Goal: Task Accomplishment & Management: Complete application form

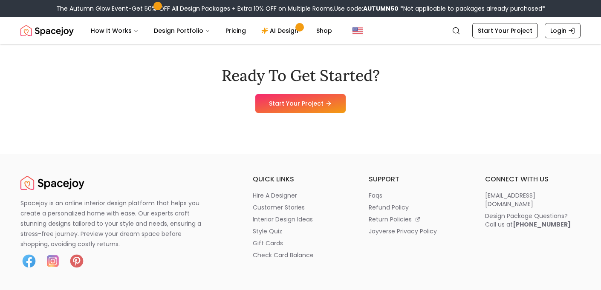
scroll to position [5273, 0]
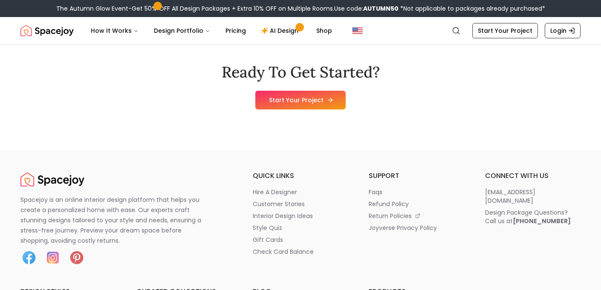
click at [319, 110] on link "Start Your Project" at bounding box center [300, 100] width 90 height 19
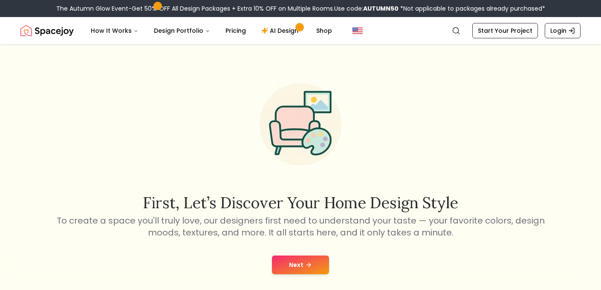
click at [302, 263] on button "Next" at bounding box center [300, 265] width 57 height 19
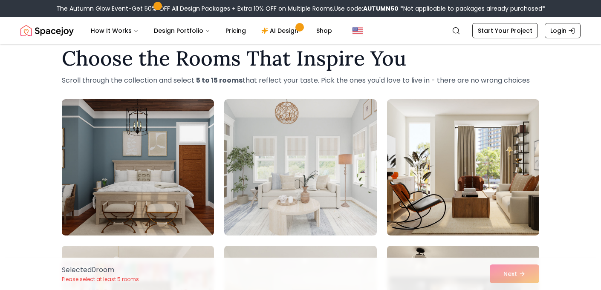
scroll to position [11, 0]
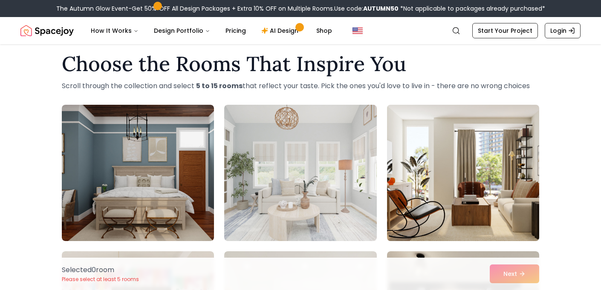
click at [448, 140] on img at bounding box center [463, 172] width 160 height 143
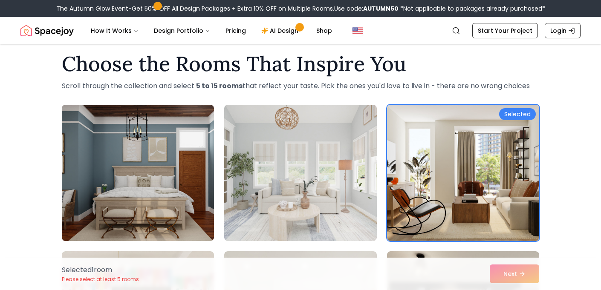
click at [519, 274] on div "Selected 1 room Please select at least 5 rooms Next" at bounding box center [300, 274] width 491 height 32
click at [512, 274] on div "Selected 1 room Please select at least 5 rooms Next" at bounding box center [300, 274] width 491 height 32
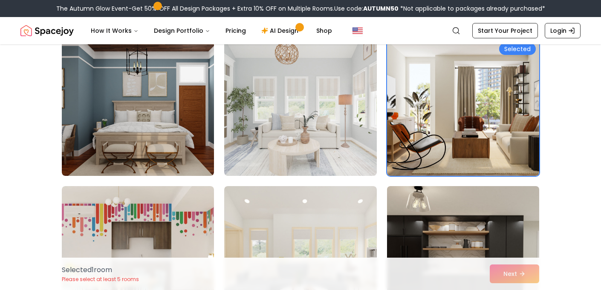
scroll to position [75, 0]
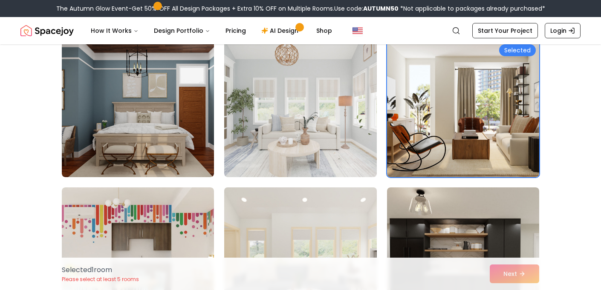
click at [348, 209] on img at bounding box center [300, 255] width 160 height 143
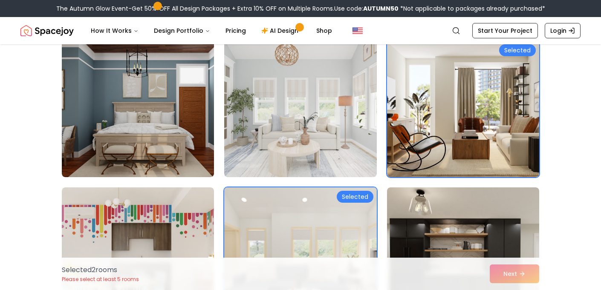
click at [348, 209] on img at bounding box center [300, 255] width 160 height 143
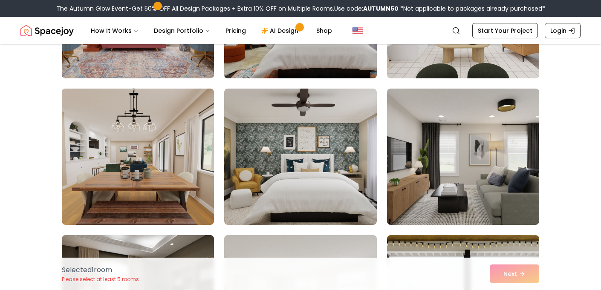
scroll to position [468, 0]
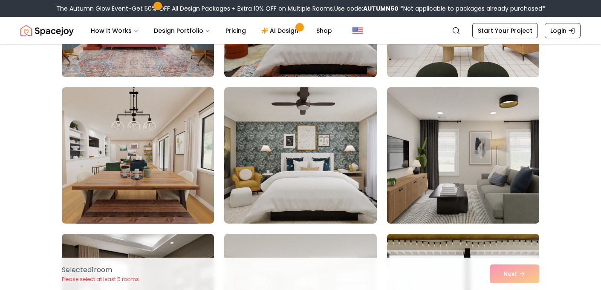
click at [463, 153] on img at bounding box center [463, 155] width 160 height 143
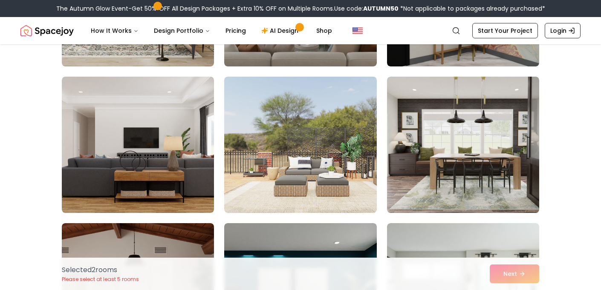
scroll to position [2971, 0]
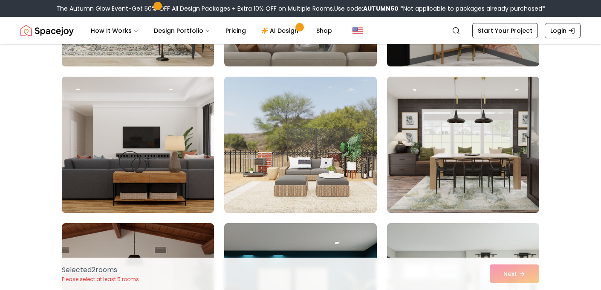
click at [190, 122] on img at bounding box center [138, 144] width 160 height 143
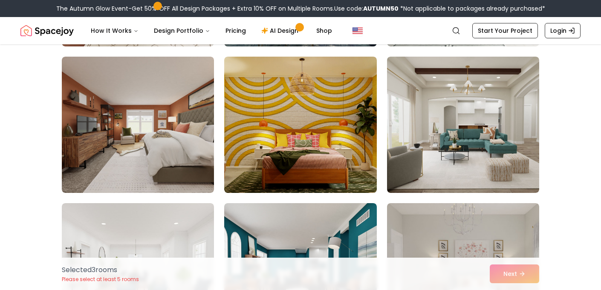
scroll to position [3288, 0]
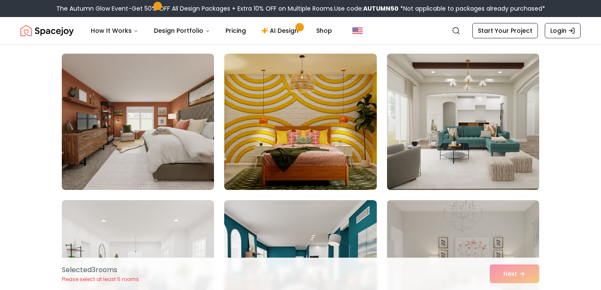
click at [455, 115] on img at bounding box center [463, 121] width 160 height 143
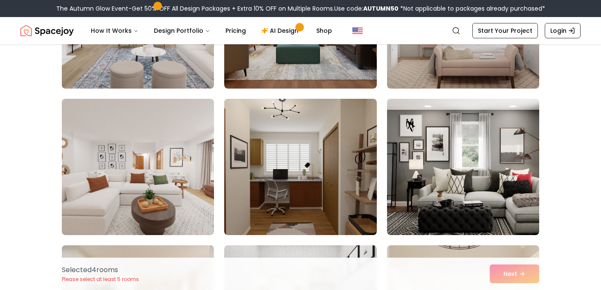
scroll to position [3574, 0]
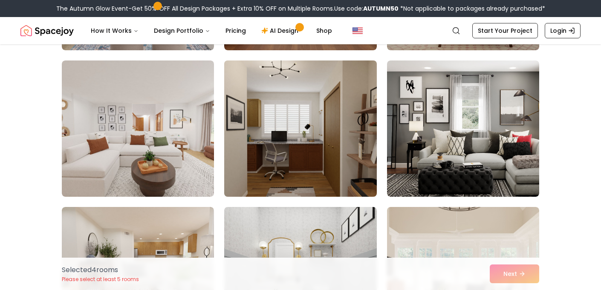
click at [257, 183] on img at bounding box center [300, 128] width 160 height 143
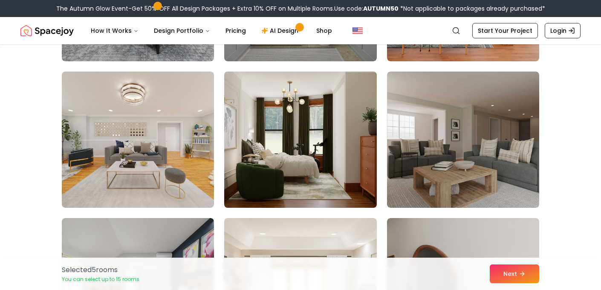
scroll to position [3855, 0]
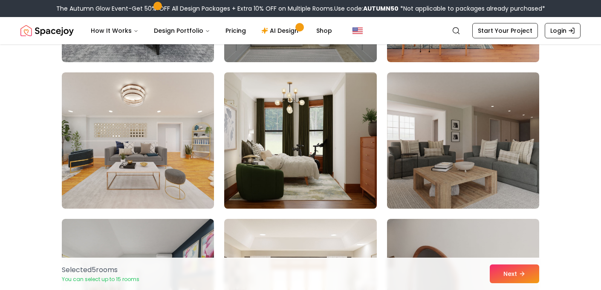
click at [318, 138] on img at bounding box center [300, 140] width 160 height 143
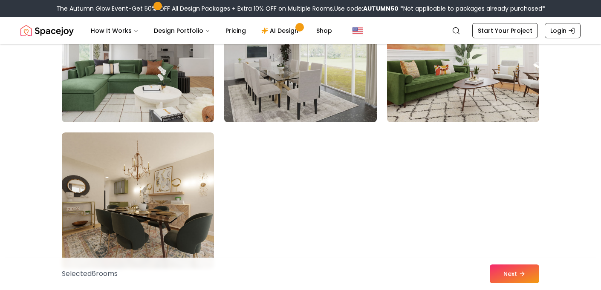
scroll to position [4845, 0]
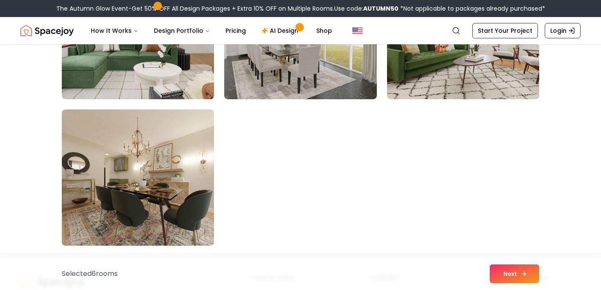
click at [514, 273] on button "Next" at bounding box center [514, 274] width 49 height 19
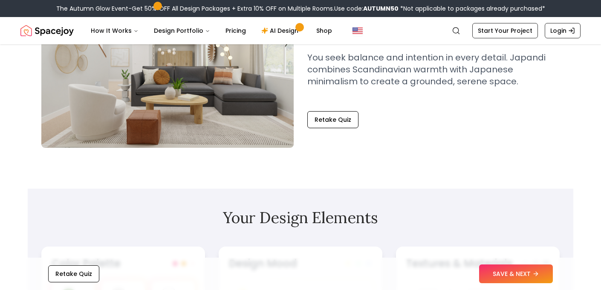
scroll to position [104, 0]
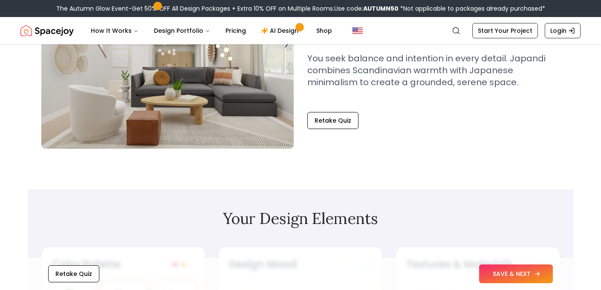
click at [504, 277] on button "SAVE & NEXT" at bounding box center [516, 274] width 74 height 19
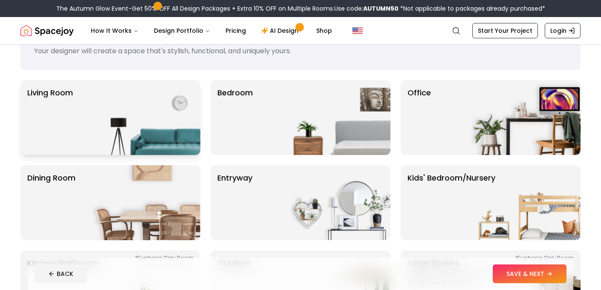
scroll to position [33, 0]
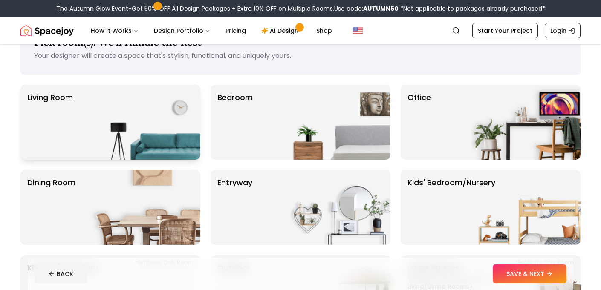
click at [127, 110] on img at bounding box center [145, 122] width 109 height 75
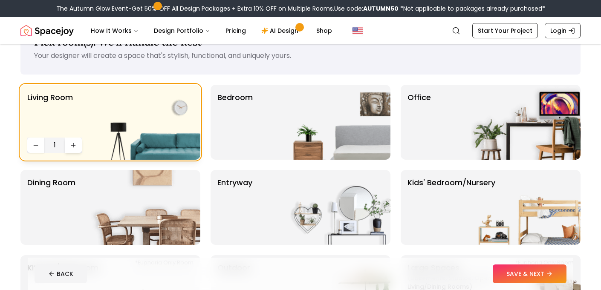
click at [74, 148] on icon "Increase quantity" at bounding box center [73, 145] width 7 height 7
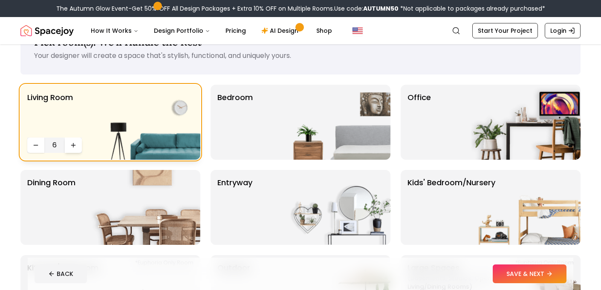
click at [74, 148] on icon "Increase quantity" at bounding box center [73, 145] width 7 height 7
click at [37, 142] on icon "Decrease quantity" at bounding box center [35, 145] width 7 height 7
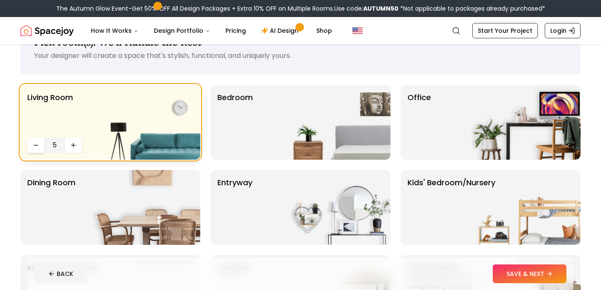
click at [37, 142] on icon "Decrease quantity" at bounding box center [35, 145] width 7 height 7
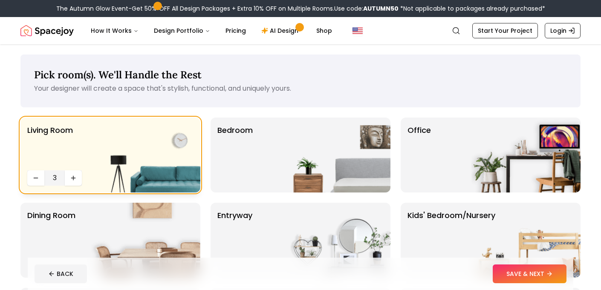
scroll to position [0, 0]
click at [31, 177] on button "Decrease quantity" at bounding box center [35, 177] width 17 height 15
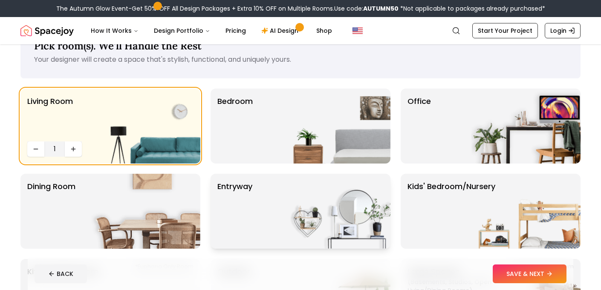
scroll to position [33, 0]
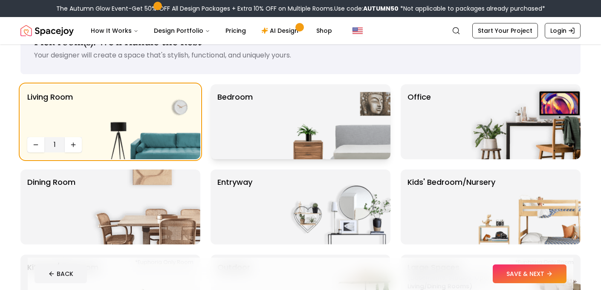
click at [239, 148] on p "Bedroom" at bounding box center [234, 121] width 35 height 61
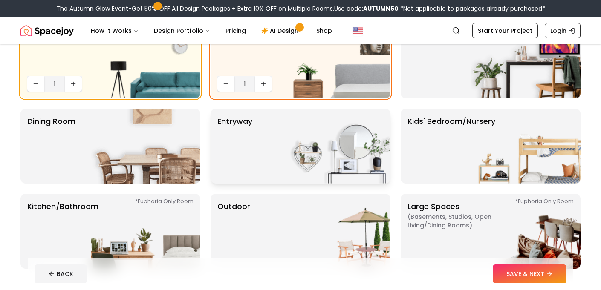
scroll to position [96, 0]
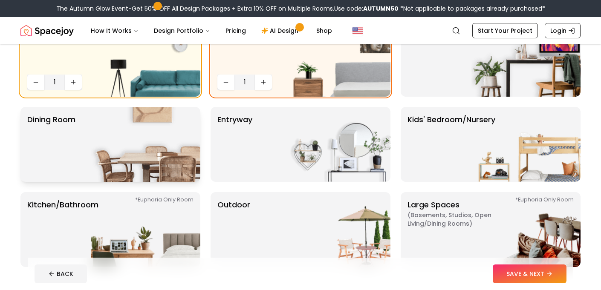
click at [61, 147] on p "Dining Room" at bounding box center [51, 144] width 48 height 61
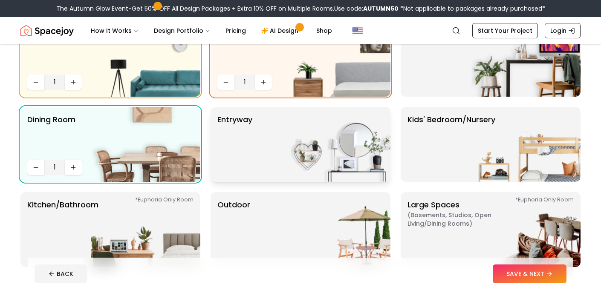
click at [257, 159] on div "entryway" at bounding box center [301, 144] width 180 height 75
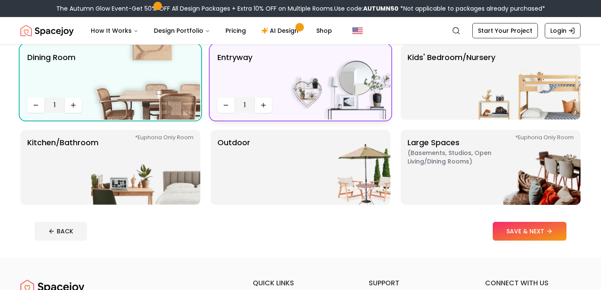
scroll to position [202, 0]
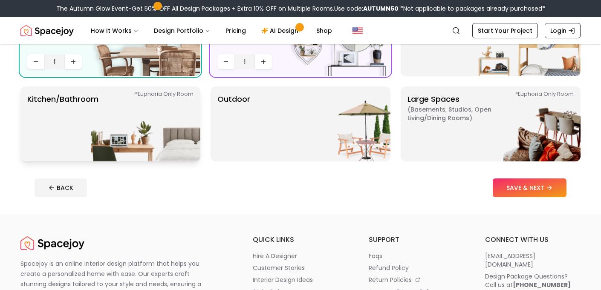
click at [46, 114] on p "Kitchen/Bathroom *Euphoria Only Room" at bounding box center [62, 123] width 71 height 61
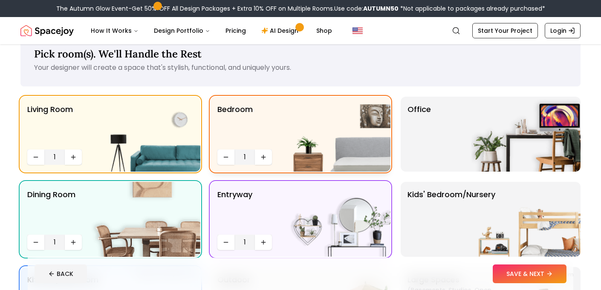
scroll to position [21, 0]
click at [520, 268] on button "SAVE & NEXT" at bounding box center [530, 274] width 74 height 19
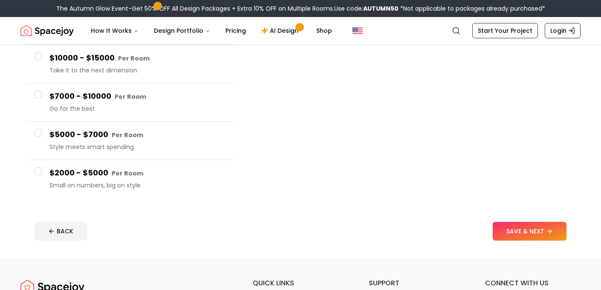
scroll to position [128, 0]
click at [503, 232] on button "SAVE & NEXT" at bounding box center [530, 231] width 74 height 19
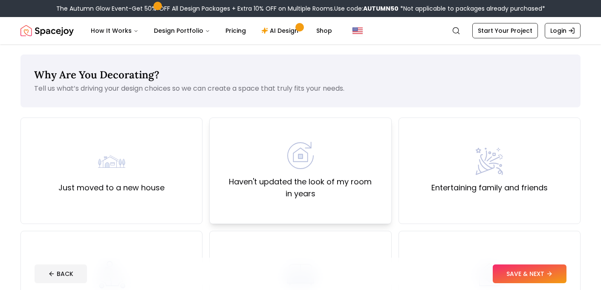
click at [306, 170] on div "Haven't updated the look of my room in years" at bounding box center [300, 171] width 167 height 58
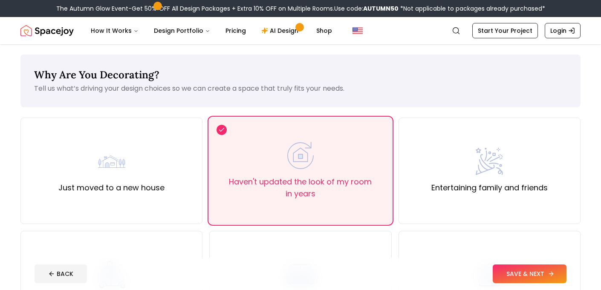
click at [534, 274] on button "SAVE & NEXT" at bounding box center [530, 274] width 74 height 19
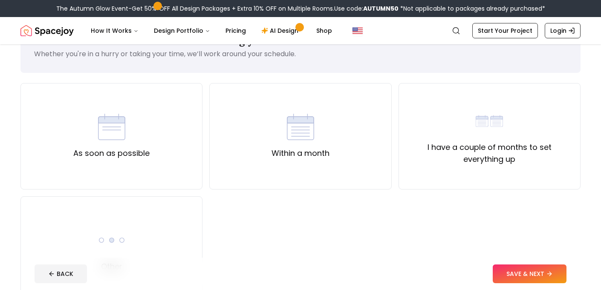
scroll to position [35, 0]
click at [320, 150] on label "Within a month" at bounding box center [300, 153] width 58 height 12
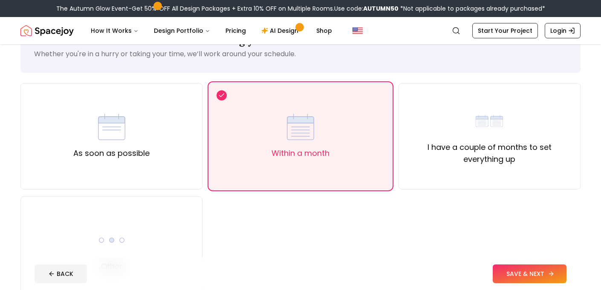
click at [520, 270] on button "SAVE & NEXT" at bounding box center [530, 274] width 74 height 19
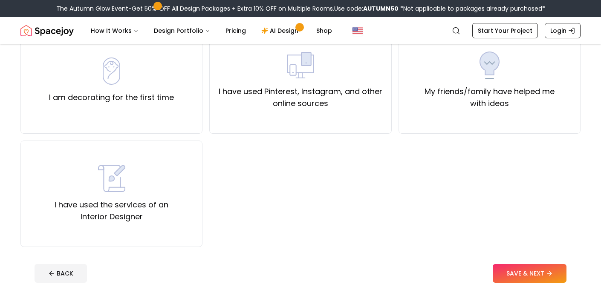
scroll to position [90, 0]
click at [459, 98] on label "My friends/family have helped me with ideas" at bounding box center [489, 98] width 167 height 24
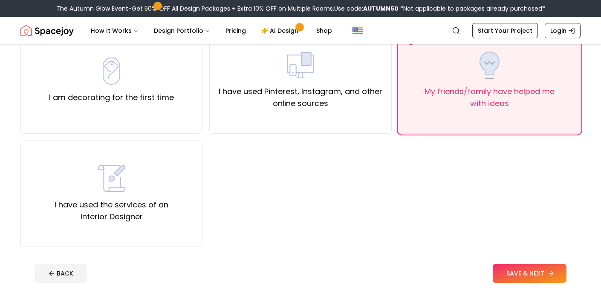
click at [538, 273] on button "SAVE & NEXT" at bounding box center [530, 273] width 74 height 19
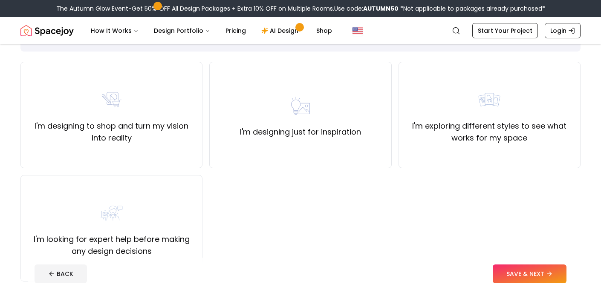
scroll to position [55, 0]
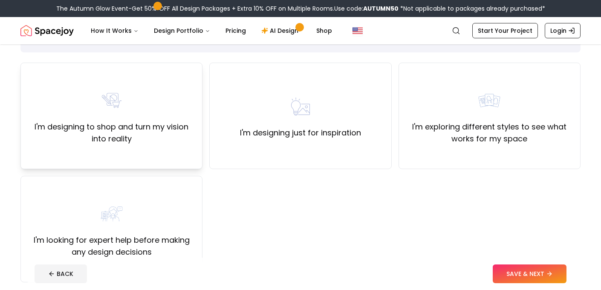
click at [121, 133] on label "I'm designing to shop and turn my vision into reality" at bounding box center [111, 133] width 167 height 24
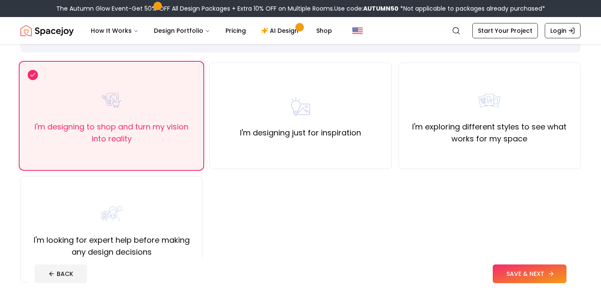
click at [508, 271] on button "SAVE & NEXT" at bounding box center [530, 274] width 74 height 19
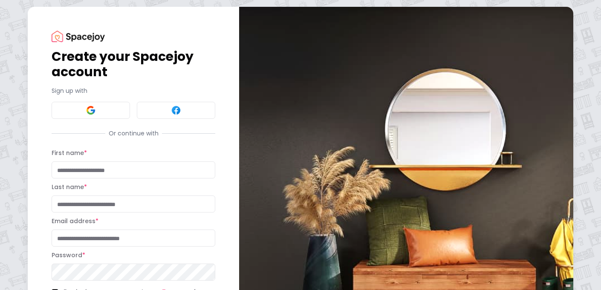
click at [12, 105] on div "Create your Spacejoy account Sign up with Or continue with First name * Last na…" at bounding box center [300, 187] width 601 height 375
